Goal: Communication & Community: Answer question/provide support

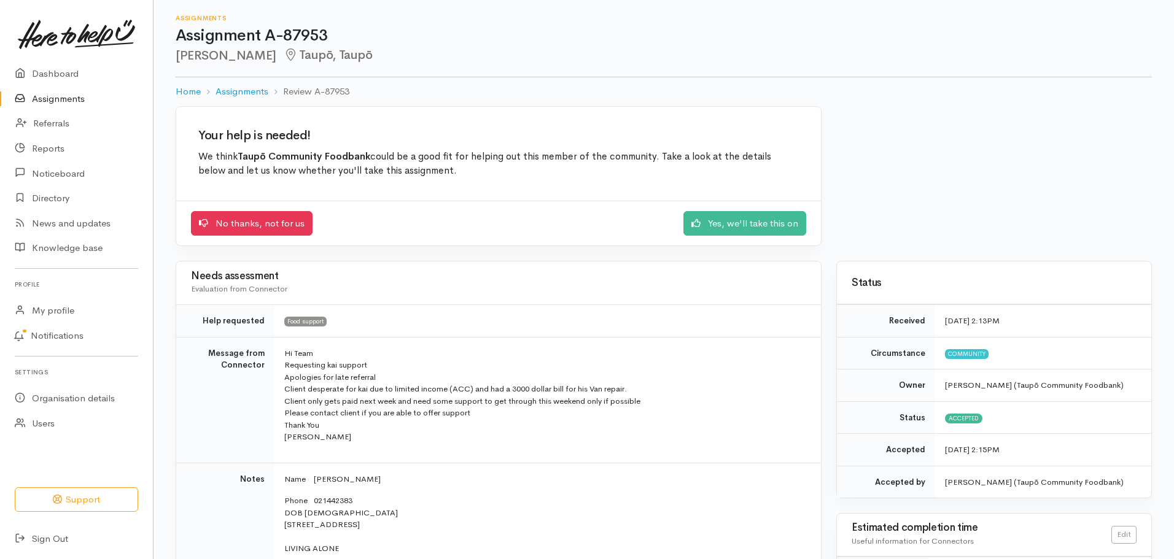
click at [57, 95] on link "Assignments" at bounding box center [76, 99] width 153 height 25
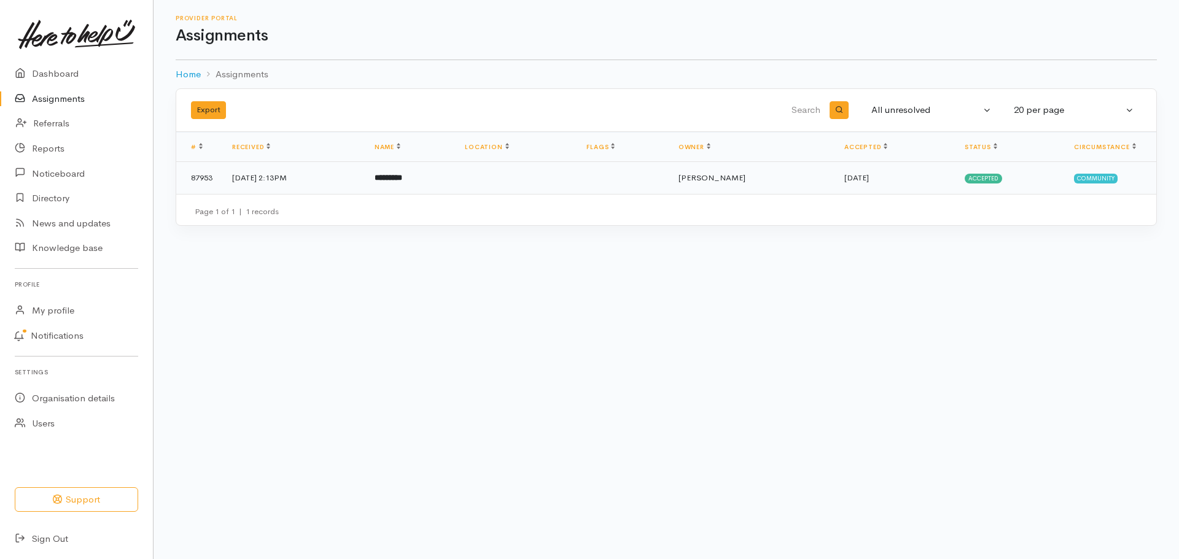
click at [576, 173] on td at bounding box center [516, 178] width 122 height 32
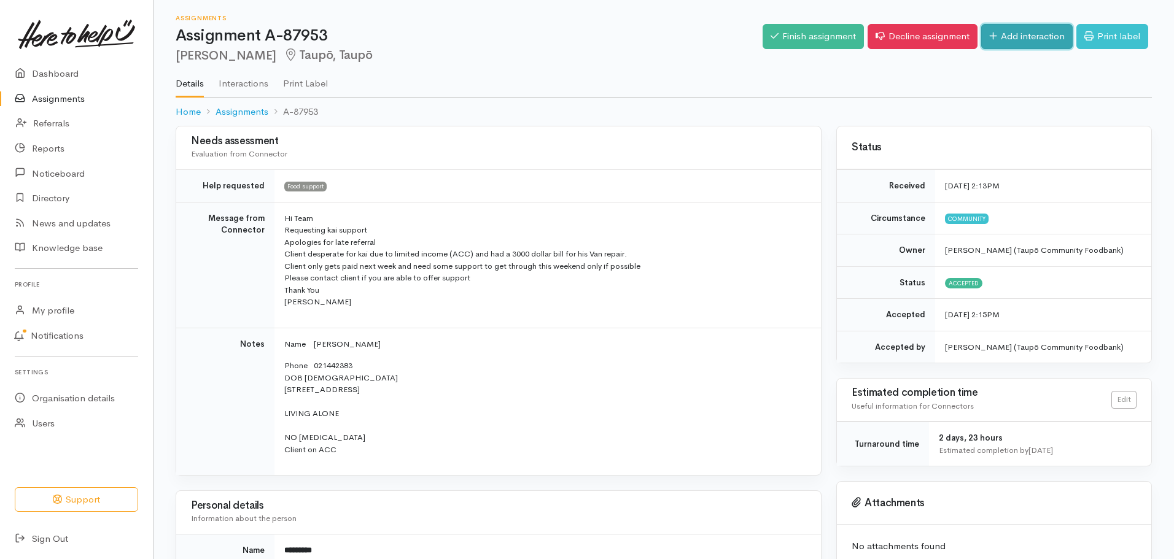
click at [1037, 34] on link "Add interaction" at bounding box center [1026, 36] width 91 height 25
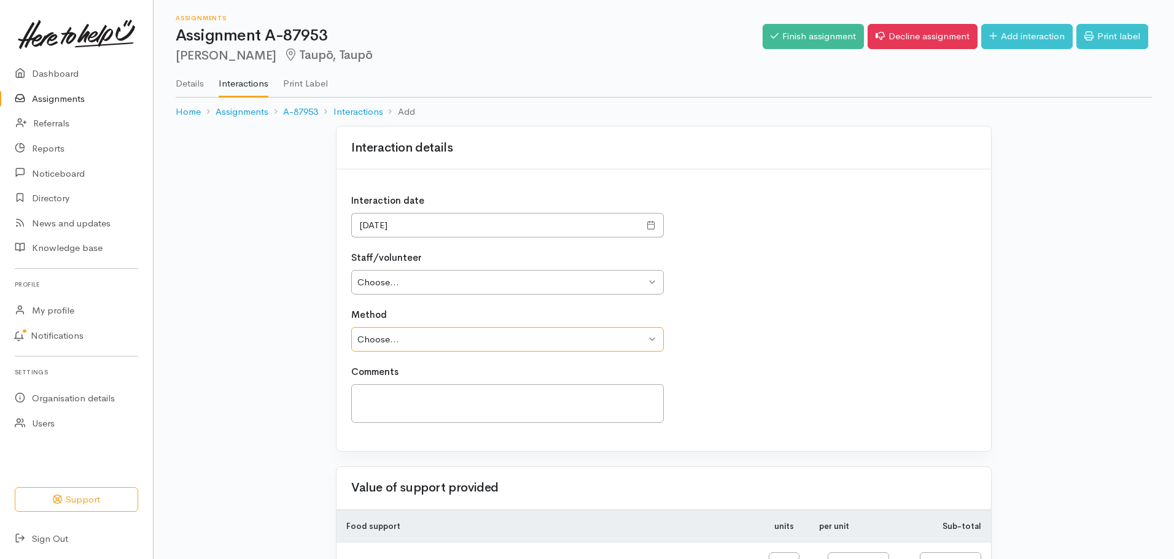
click at [651, 338] on select "Choose... Phone Visit Other" at bounding box center [507, 339] width 312 height 25
click at [654, 282] on select "Choose... Simone Gibson Megan George Simone Gibson" at bounding box center [507, 282] width 312 height 25
select select "2104"
click at [351, 270] on select "Choose... Simone Gibson Megan George Simone Gibson" at bounding box center [507, 282] width 312 height 25
click at [397, 401] on textarea at bounding box center [507, 403] width 312 height 39
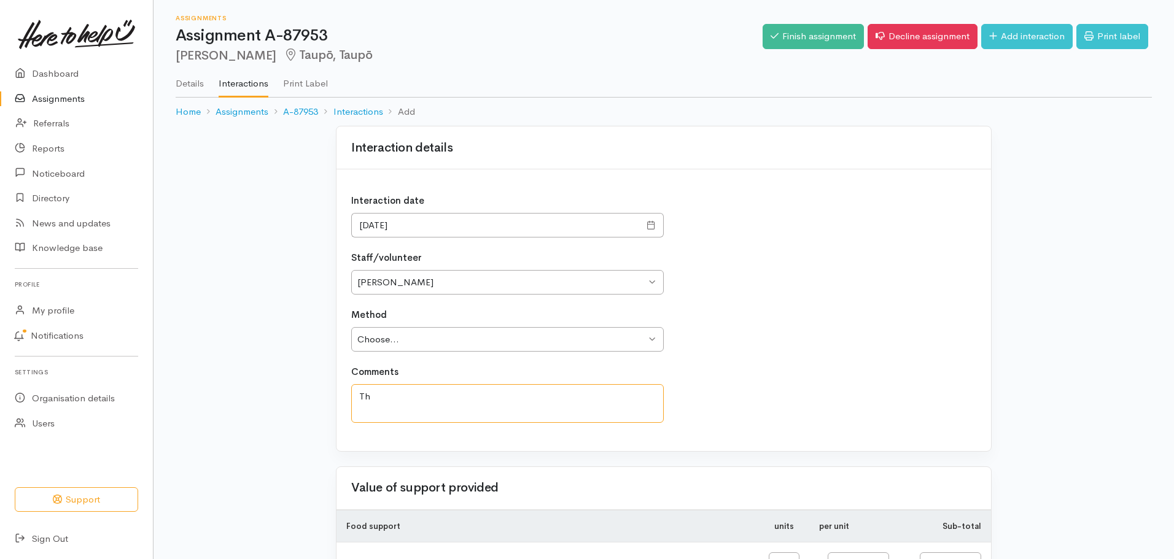
type textarea "T"
type textarea "P"
click at [359, 393] on textarea "Spark states this phone is either turned off or outside coverage area" at bounding box center [507, 403] width 312 height 39
click at [637, 396] on textarea "Spark states this phone is either turned off or outside coverage area" at bounding box center [507, 403] width 312 height 39
type textarea "S"
